Goal: Task Accomplishment & Management: Use online tool/utility

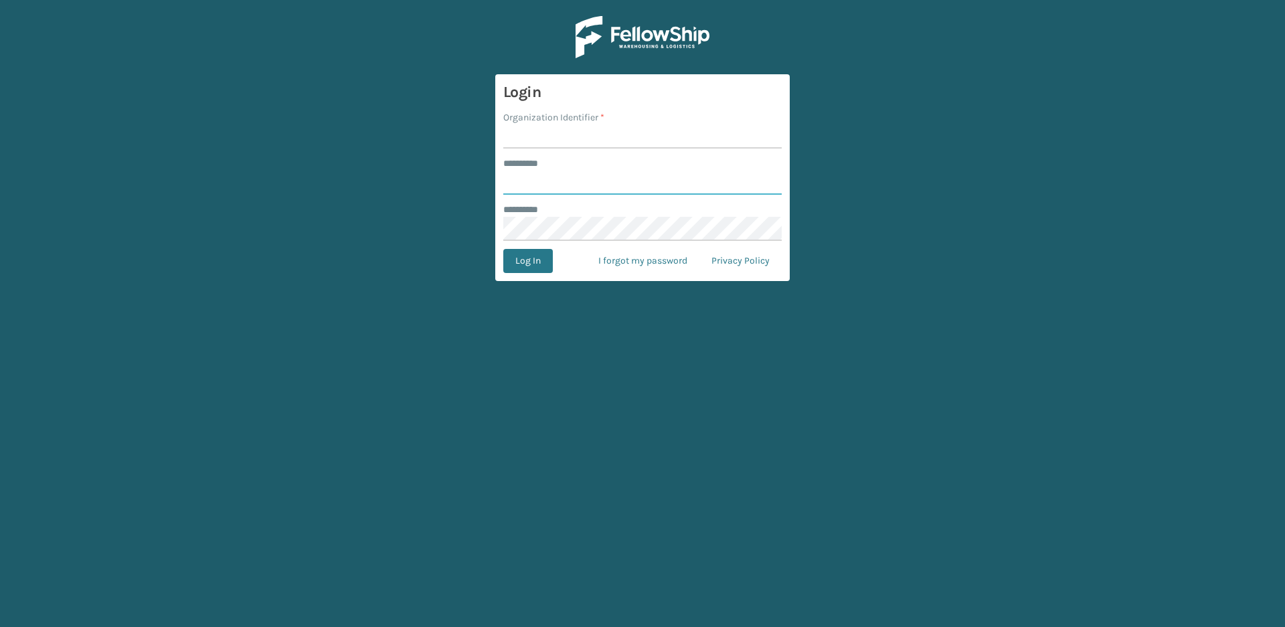
type input "*****"
click at [570, 131] on input "Organization Identifier *" at bounding box center [642, 136] width 278 height 24
type input "Vancouver Remco"
click at [533, 258] on button "Log In" at bounding box center [528, 261] width 50 height 24
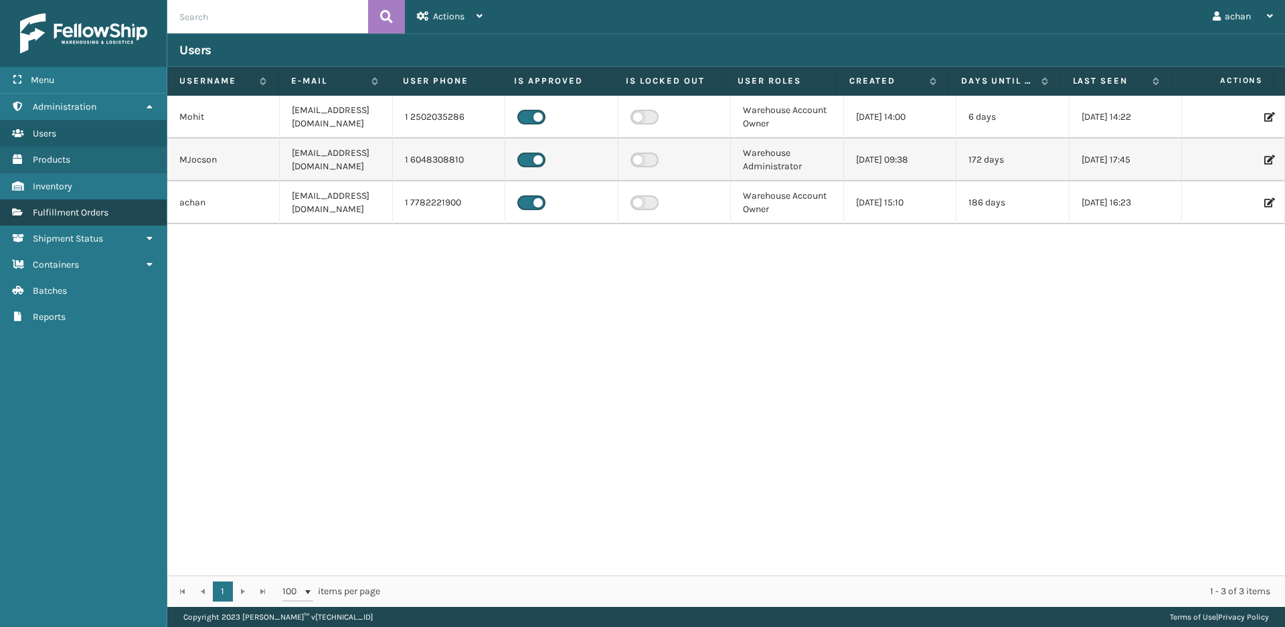
click at [70, 214] on span "Fulfillment Orders" at bounding box center [71, 212] width 76 height 11
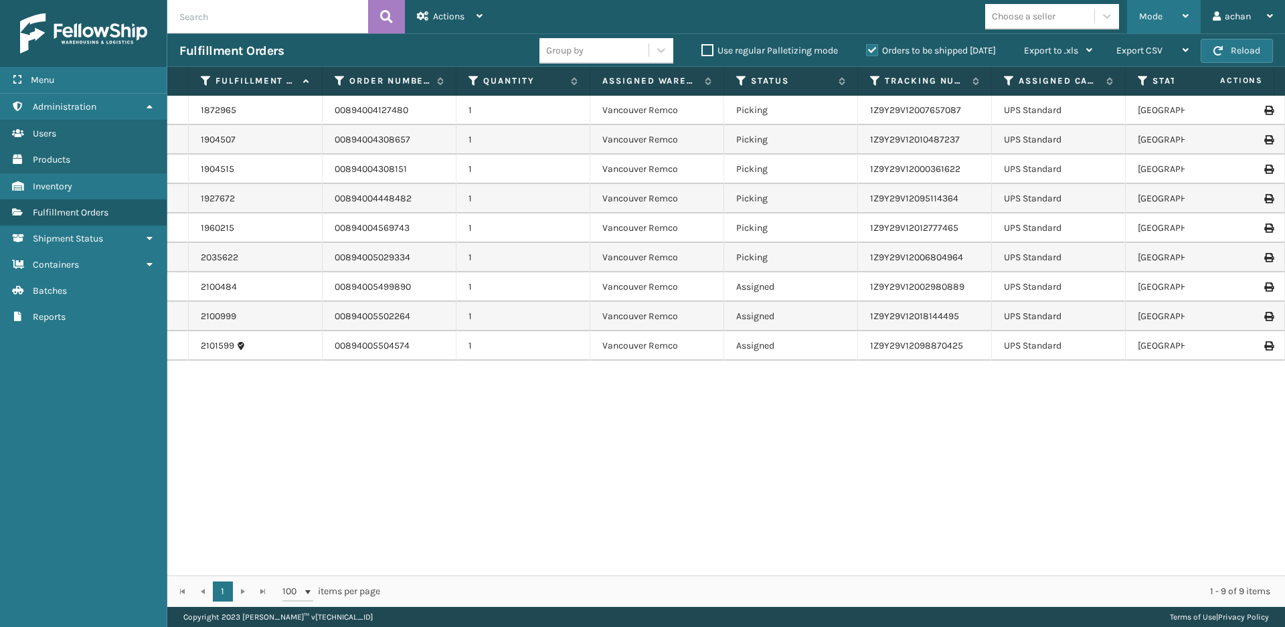
click at [1179, 15] on div "Mode" at bounding box center [1164, 16] width 50 height 33
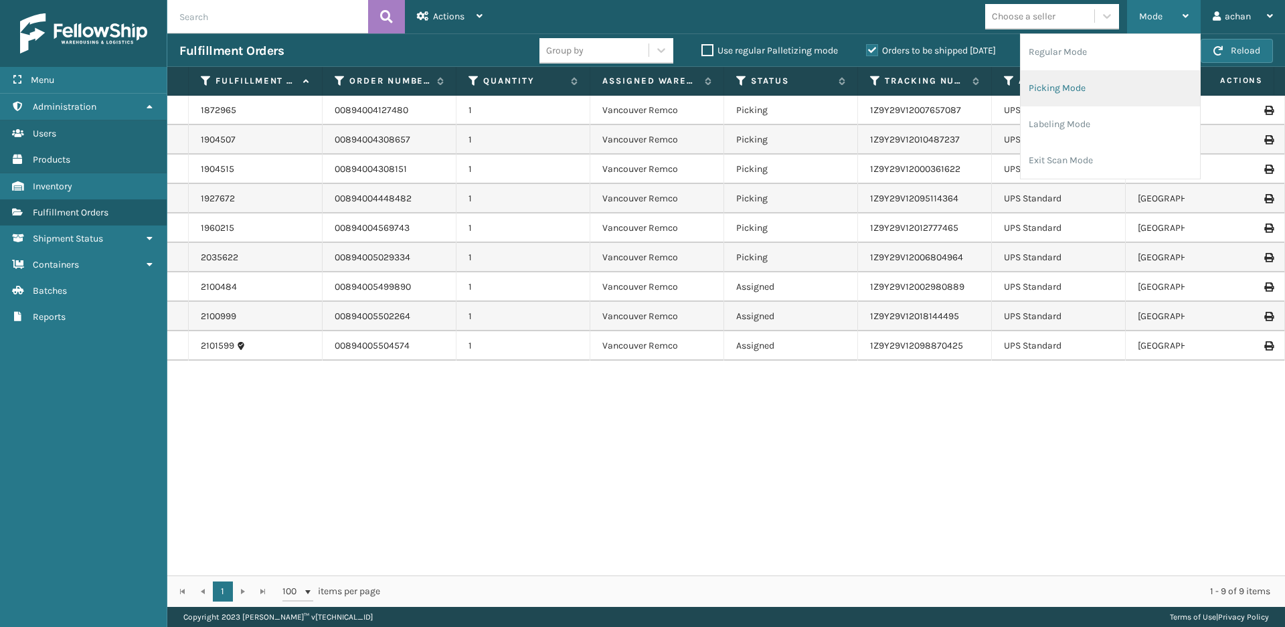
click at [1054, 86] on li "Picking Mode" at bounding box center [1110, 88] width 179 height 36
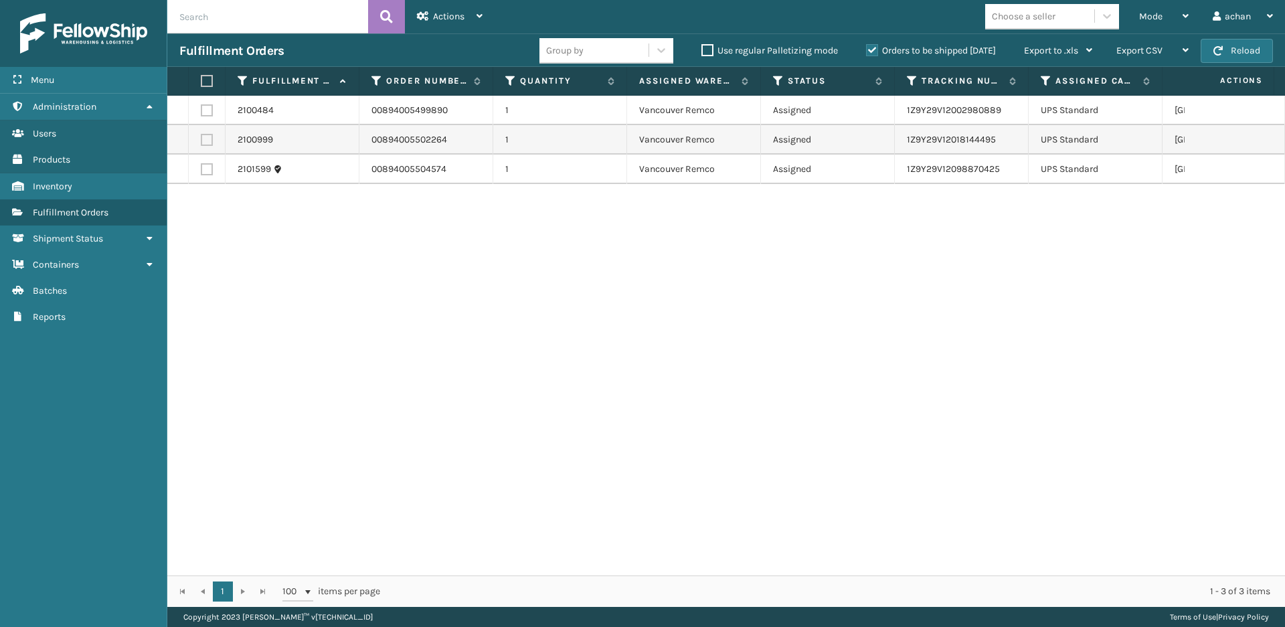
click at [205, 78] on label at bounding box center [205, 81] width 8 height 12
click at [201, 78] on input "checkbox" at bounding box center [201, 81] width 1 height 9
checkbox input "true"
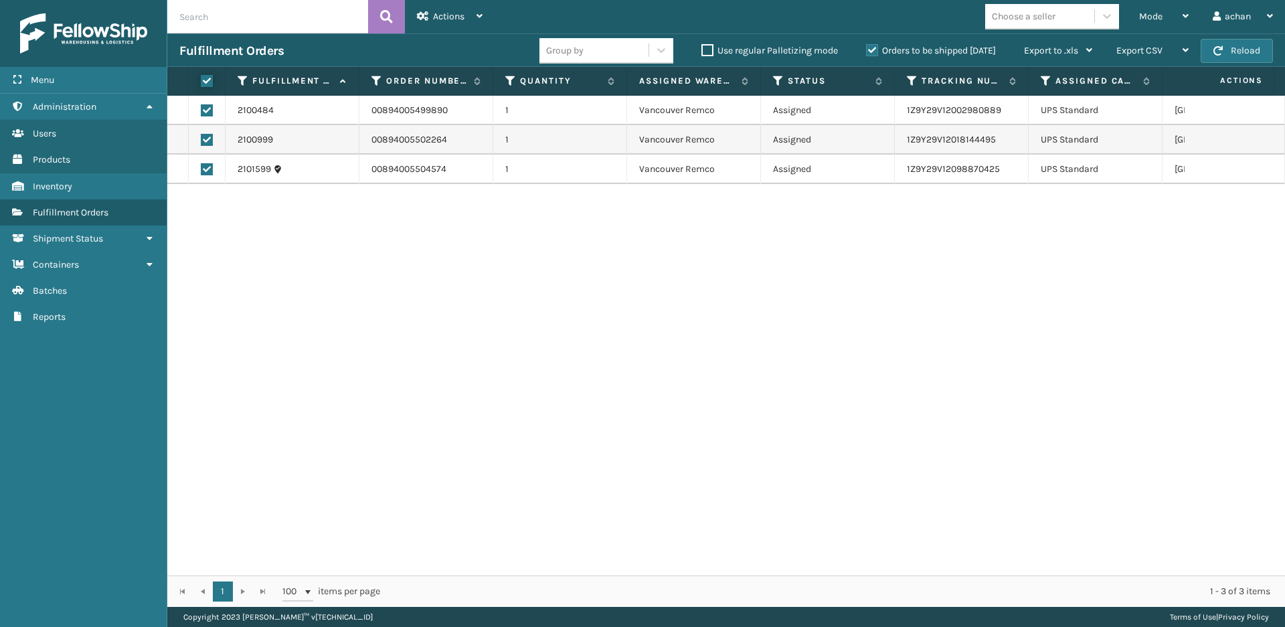
checkbox input "true"
click at [481, 9] on div "Actions" at bounding box center [450, 16] width 66 height 33
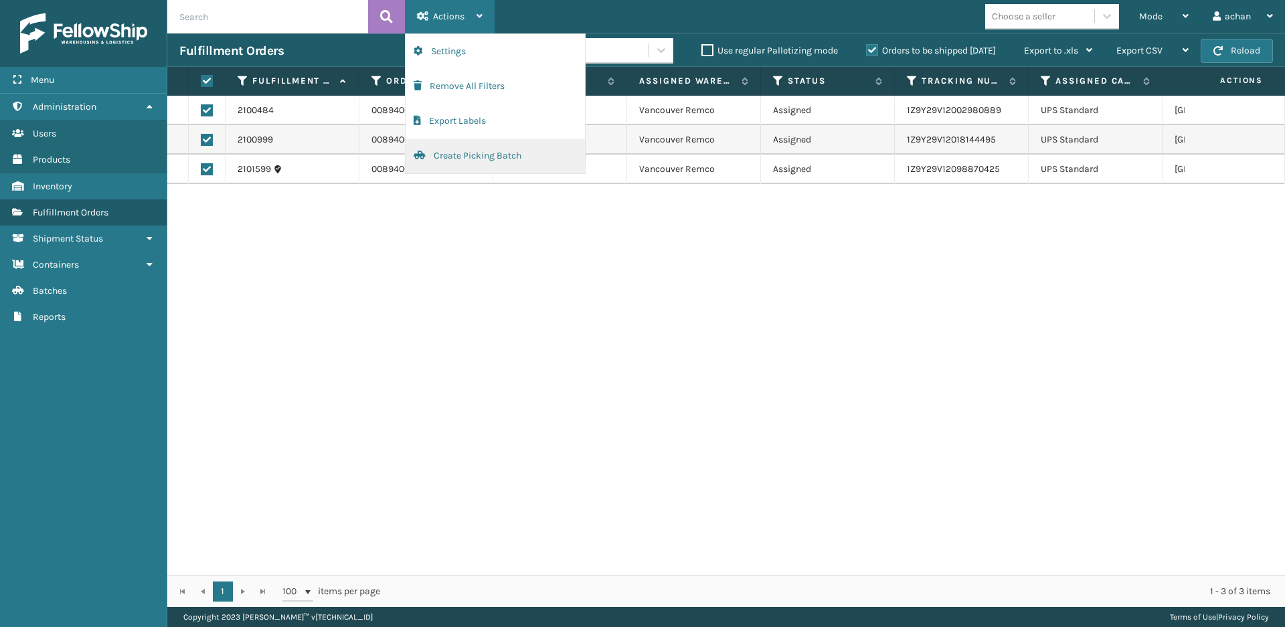
click at [487, 159] on button "Create Picking Batch" at bounding box center [495, 156] width 179 height 35
